Goal: Check status: Check status

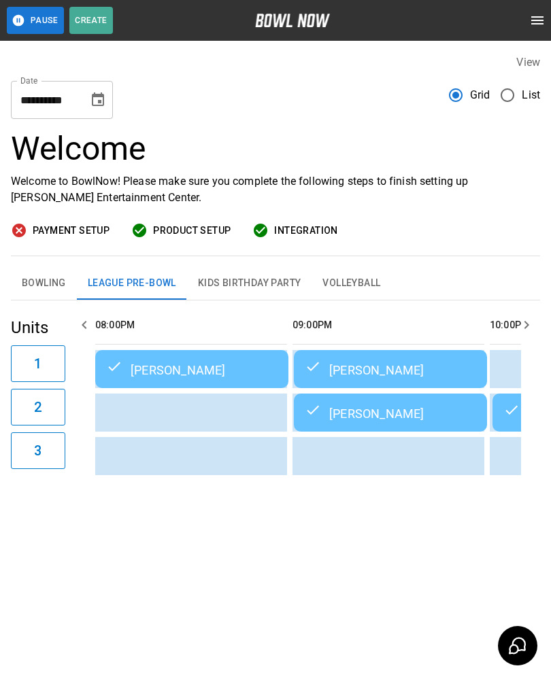
scroll to position [0, 2168]
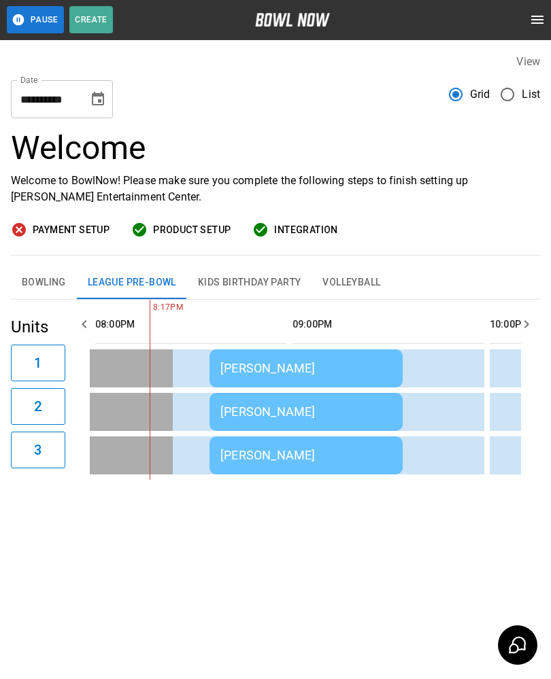
click at [372, 449] on div "[PERSON_NAME]" at bounding box center [305, 456] width 171 height 14
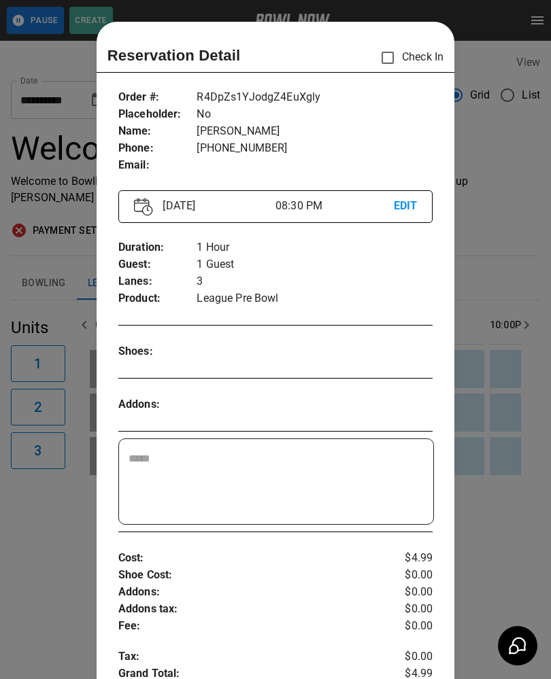
scroll to position [0, 0]
click at [492, 415] on div at bounding box center [275, 339] width 551 height 679
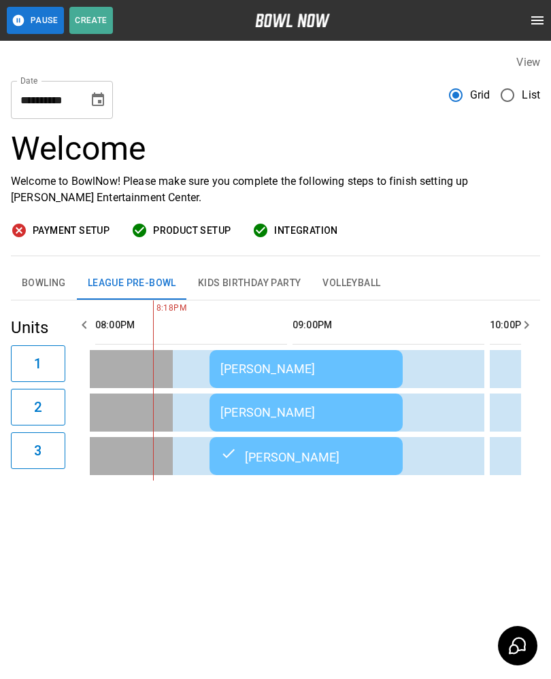
click at [54, 267] on button "Bowling" at bounding box center [44, 283] width 66 height 33
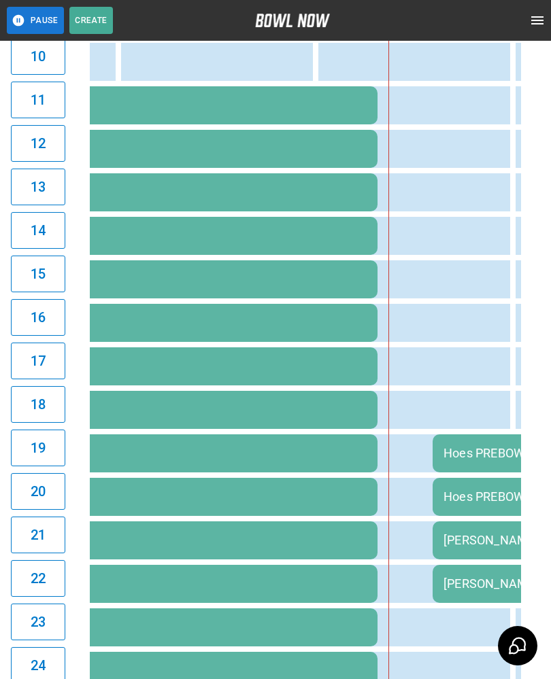
scroll to position [774, 0]
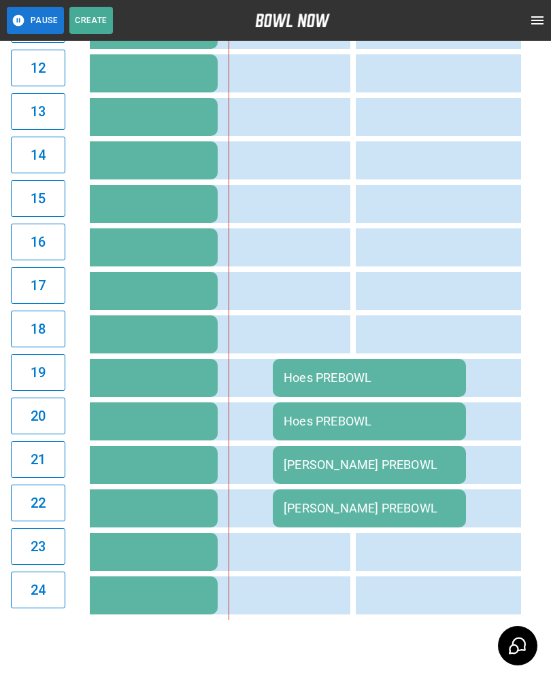
click at [307, 383] on div "Hoes PREBOWL" at bounding box center [368, 377] width 171 height 14
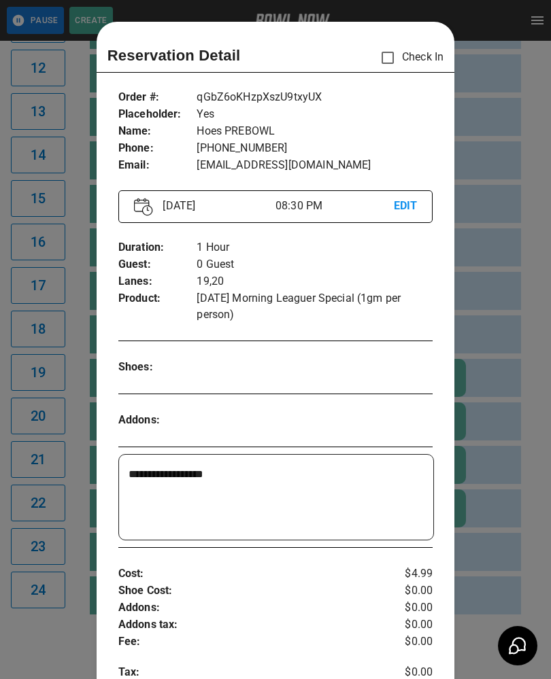
scroll to position [0, 0]
click at [502, 386] on div at bounding box center [275, 339] width 551 height 679
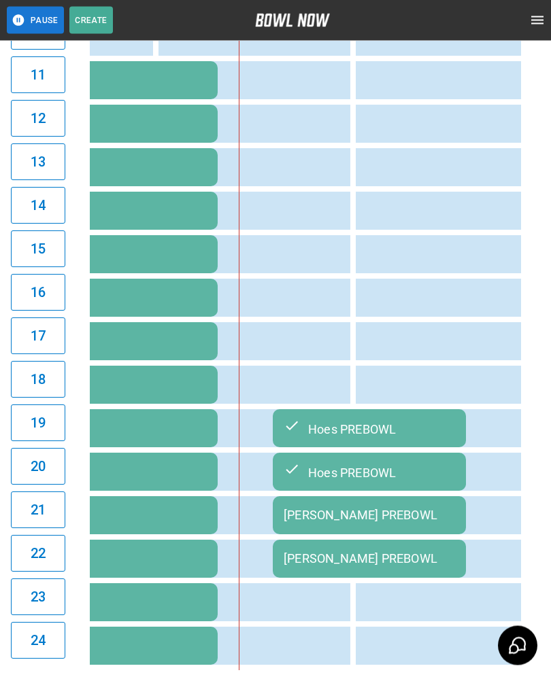
scroll to position [719, 0]
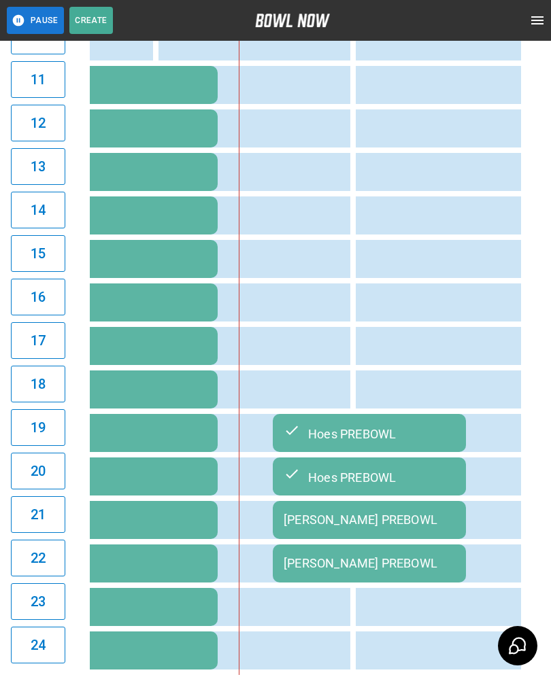
click at [422, 527] on div "[PERSON_NAME] PREBOWL" at bounding box center [368, 520] width 171 height 14
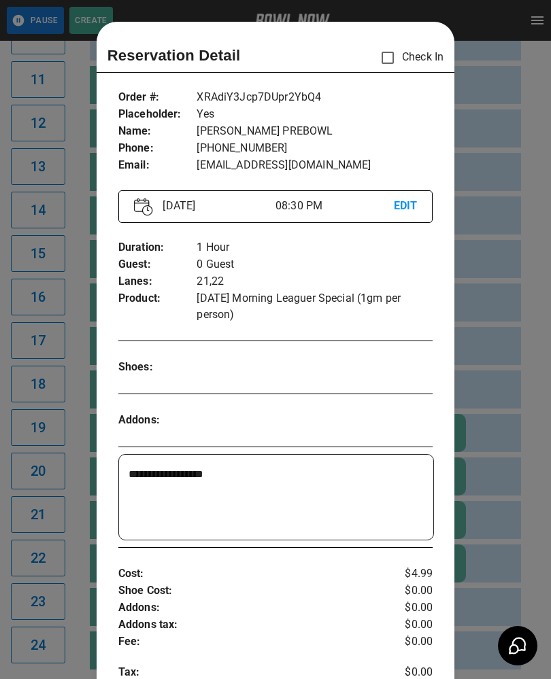
scroll to position [22, 0]
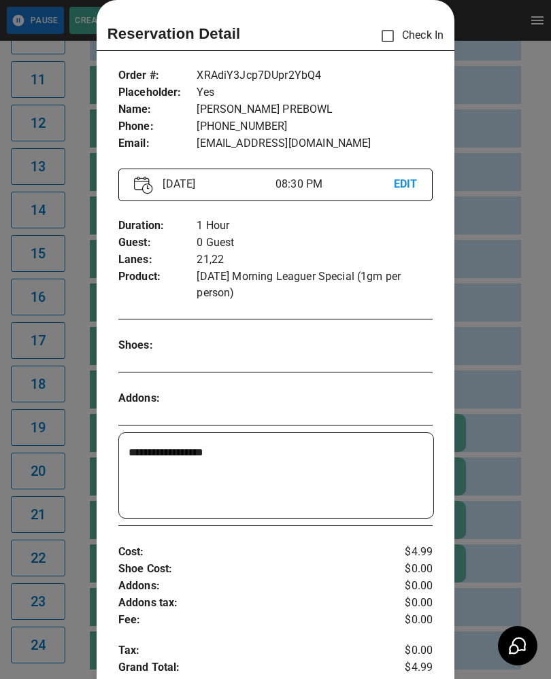
click at [489, 525] on div at bounding box center [275, 339] width 551 height 679
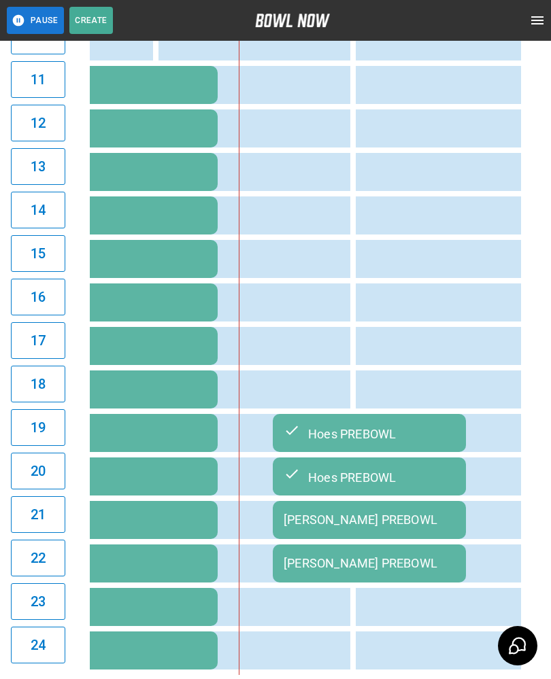
click at [395, 539] on td "[PERSON_NAME] PREBOWL" at bounding box center [369, 520] width 193 height 38
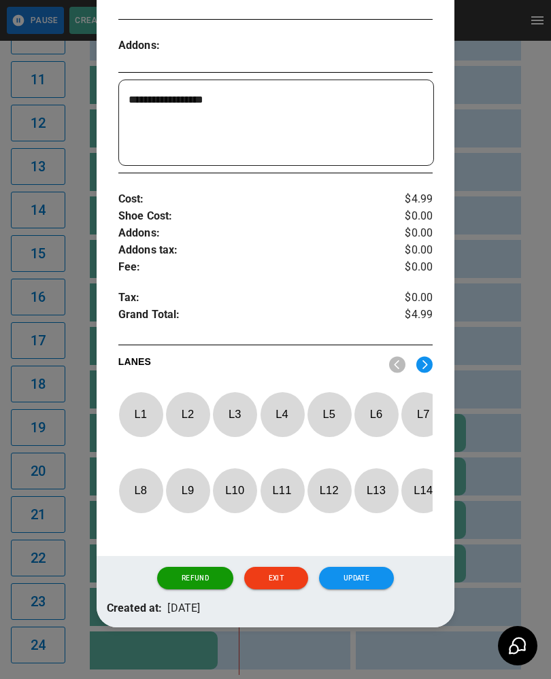
scroll to position [375, 0]
click at [283, 575] on button "Exit" at bounding box center [276, 578] width 64 height 23
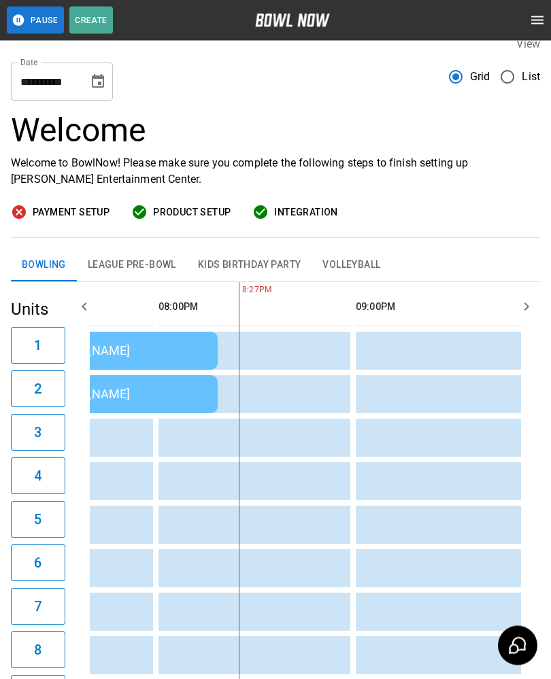
scroll to position [0, 0]
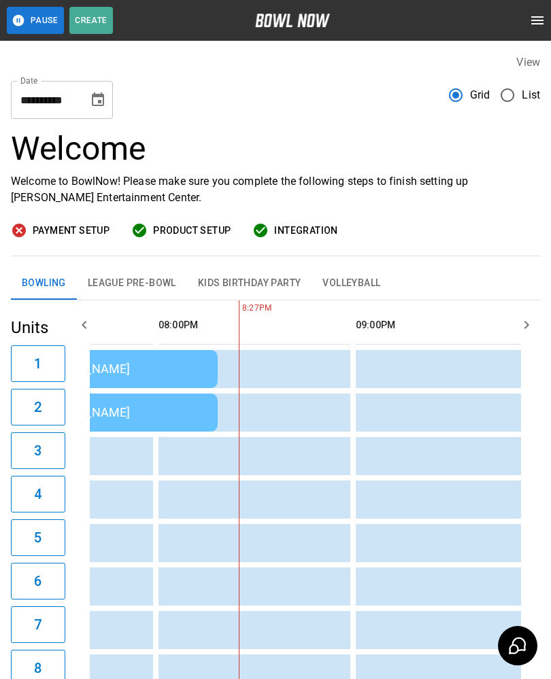
click at [99, 99] on icon "Choose date, selected date is Oct 12, 2025" at bounding box center [98, 100] width 16 height 16
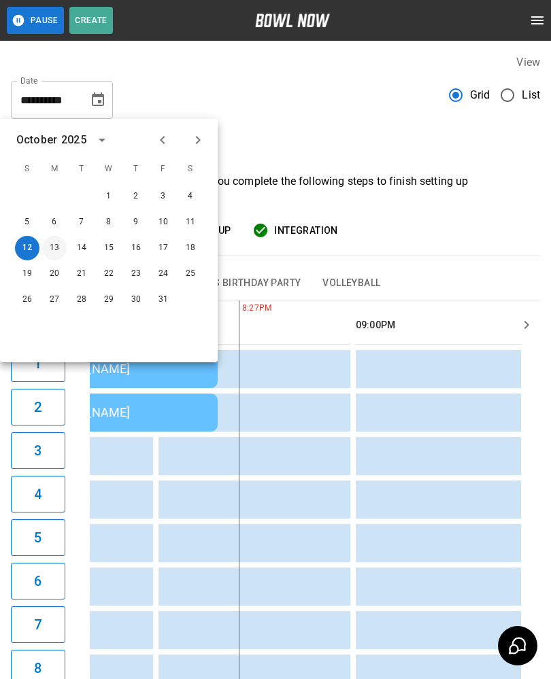
click at [55, 251] on button "13" at bounding box center [54, 248] width 24 height 24
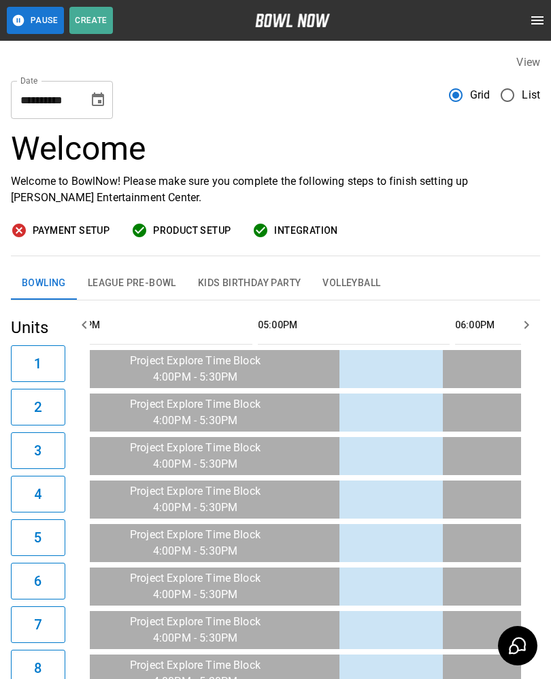
scroll to position [0, 1261]
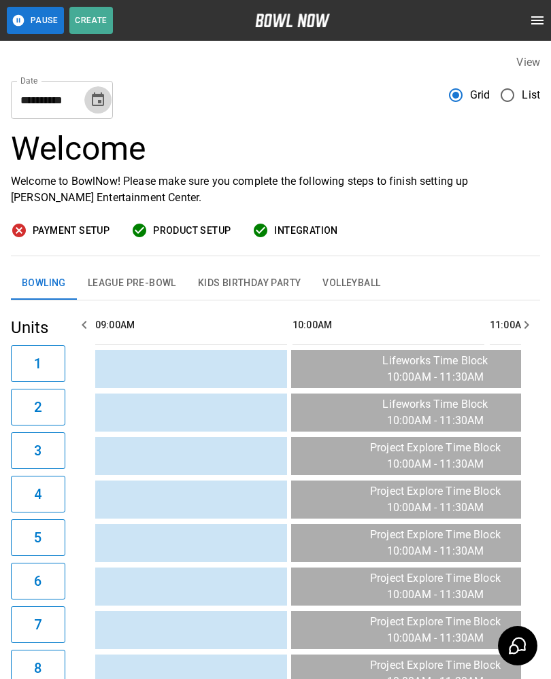
click at [92, 97] on icon "Choose date, selected date is Oct 13, 2025" at bounding box center [98, 100] width 16 height 16
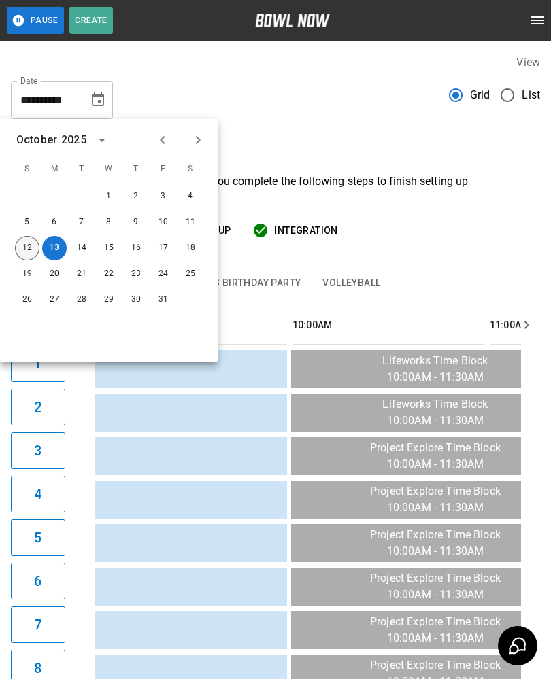
click at [25, 243] on button "12" at bounding box center [27, 248] width 24 height 24
type input "**********"
